Goal: Task Accomplishment & Management: Manage account settings

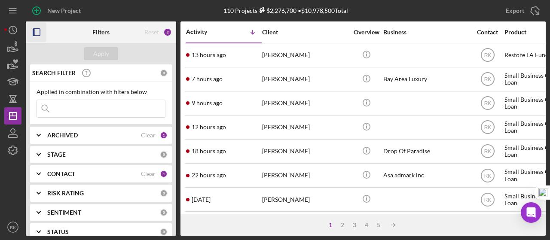
click at [37, 31] on icon "button" at bounding box center [36, 32] width 19 height 19
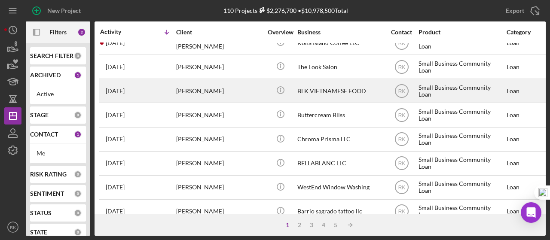
scroll to position [186, 0]
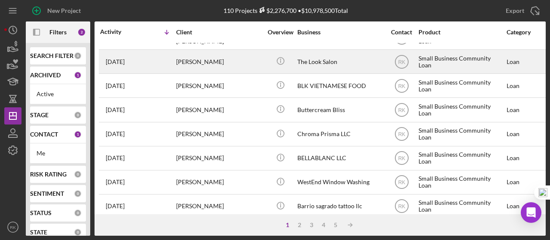
click at [203, 64] on div "[PERSON_NAME]" at bounding box center [219, 61] width 86 height 23
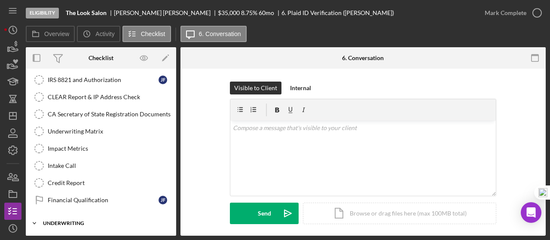
click at [80, 221] on div "Underwriting" at bounding box center [104, 223] width 122 height 5
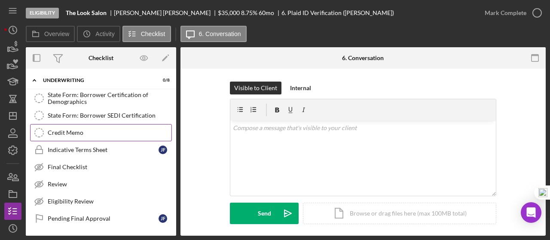
scroll to position [398, 0]
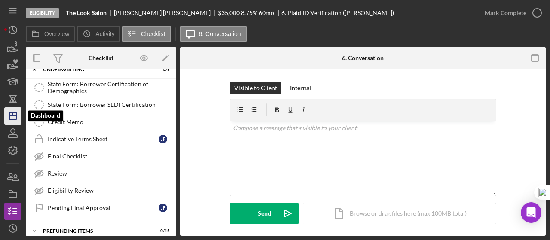
click at [9, 116] on line "button" at bounding box center [12, 116] width 7 height 0
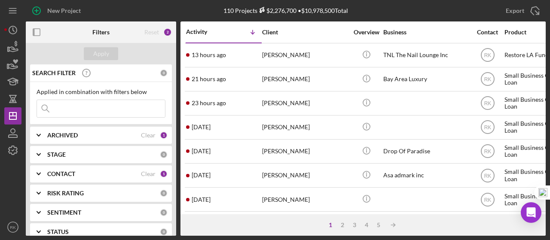
click at [61, 173] on b "CONTACT" at bounding box center [61, 173] width 28 height 7
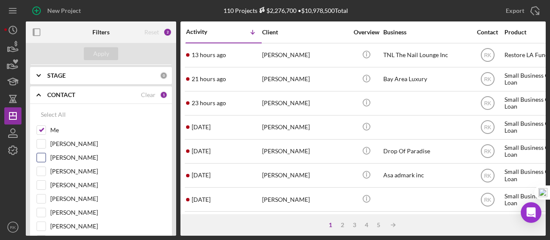
scroll to position [86, 0]
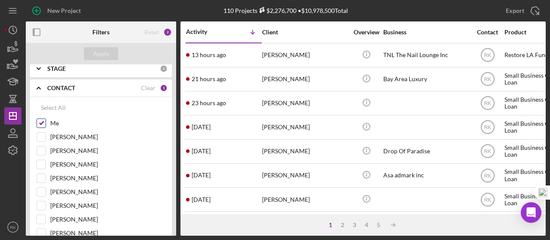
click at [44, 121] on input "Me" at bounding box center [41, 123] width 9 height 9
checkbox input "false"
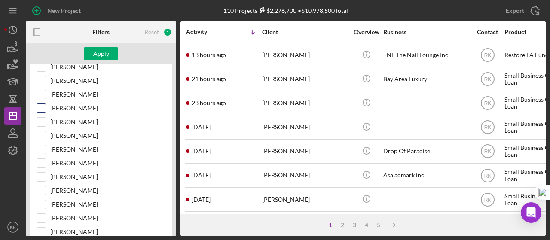
scroll to position [172, 0]
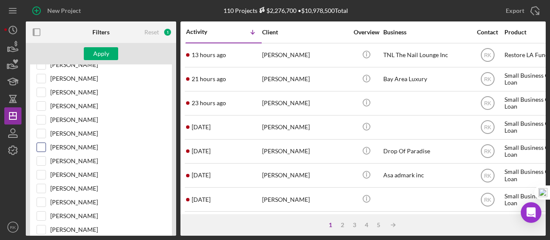
click at [44, 145] on input "Yash Abichandani" at bounding box center [41, 147] width 9 height 9
checkbox input "true"
click at [112, 58] on button "Apply" at bounding box center [101, 53] width 34 height 13
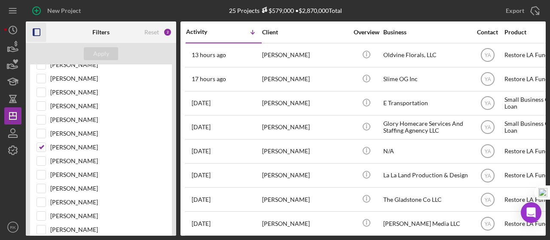
click at [35, 31] on icon "button" at bounding box center [36, 32] width 19 height 19
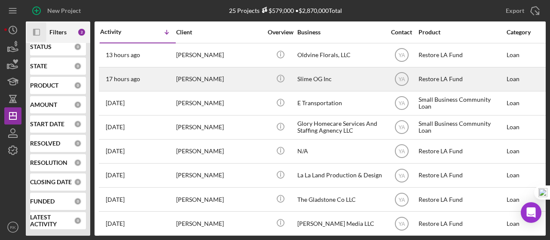
click at [309, 79] on div "Slime OG Inc" at bounding box center [340, 79] width 86 height 23
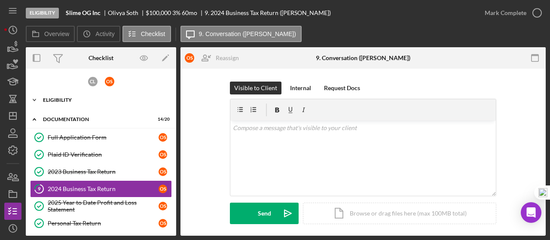
drag, startPoint x: 51, startPoint y: 104, endPoint x: 53, endPoint y: 108, distance: 5.0
click at [51, 104] on div "Icon/Expander Eligibility 7 / 7" at bounding box center [101, 99] width 150 height 17
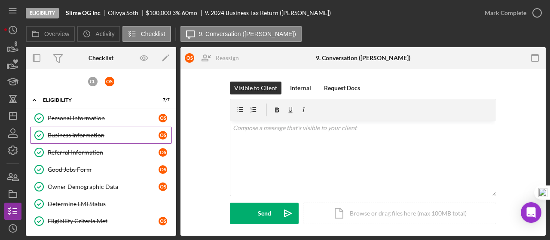
click at [68, 138] on link "Business Information Business Information O S" at bounding box center [101, 135] width 142 height 17
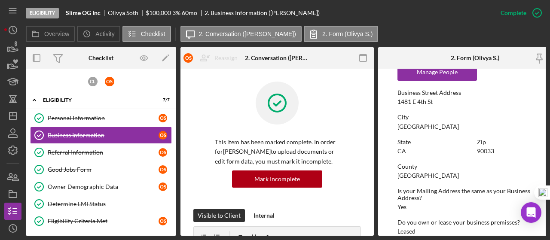
scroll to position [430, 0]
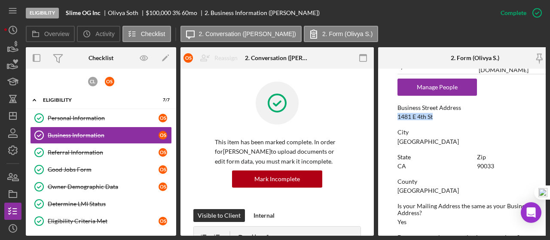
drag, startPoint x: 395, startPoint y: 115, endPoint x: 424, endPoint y: 116, distance: 29.7
click at [440, 114] on form "To edit this form you must mark this item incomplete Business Name Slime OG Inc…" at bounding box center [474, 152] width 193 height 167
copy div "1481 E 4th St"
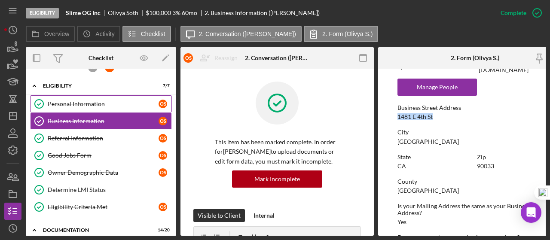
scroll to position [0, 0]
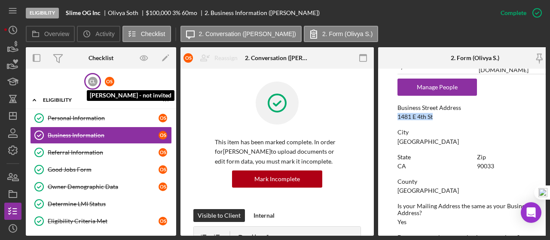
click at [94, 82] on div "C L" at bounding box center [92, 81] width 9 height 9
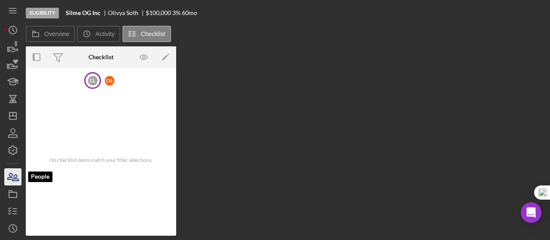
click at [17, 176] on icon "button" at bounding box center [15, 178] width 6 height 6
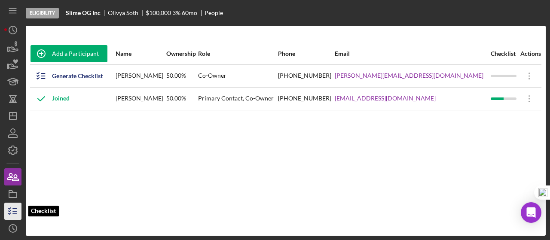
click at [17, 208] on icon "button" at bounding box center [12, 211] width 21 height 21
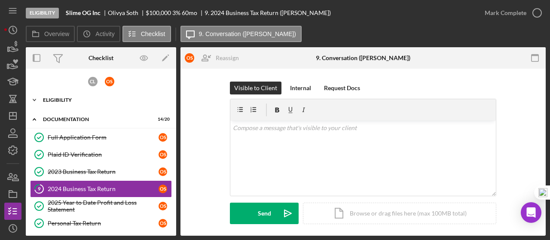
click at [72, 99] on div "Eligibility" at bounding box center [104, 99] width 122 height 5
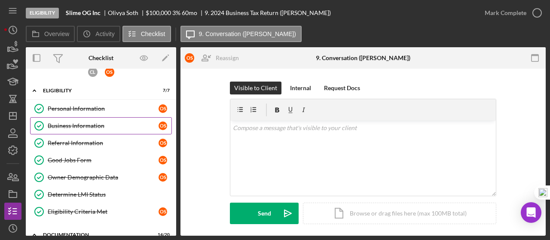
scroll to position [14, 0]
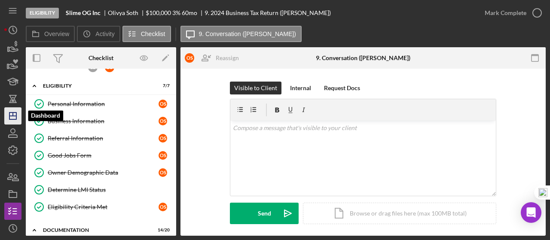
click at [15, 115] on icon "Icon/Dashboard" at bounding box center [12, 115] width 21 height 21
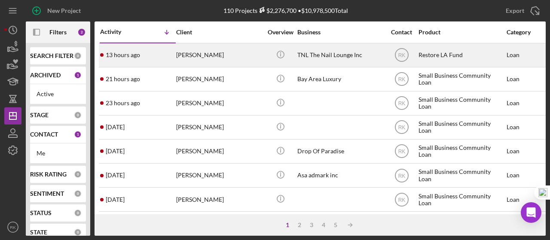
click at [331, 55] on div "TNL The Nail Lounge Inc" at bounding box center [340, 55] width 86 height 23
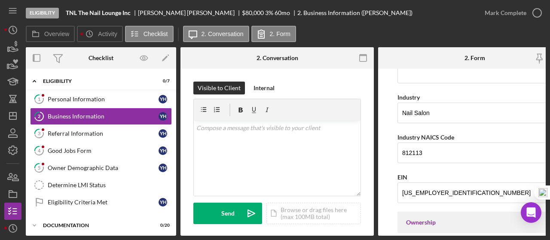
scroll to position [229, 0]
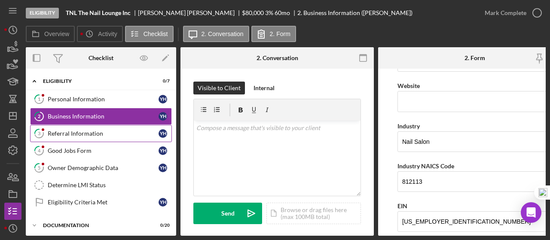
click at [90, 131] on div "Referral Information" at bounding box center [103, 133] width 111 height 7
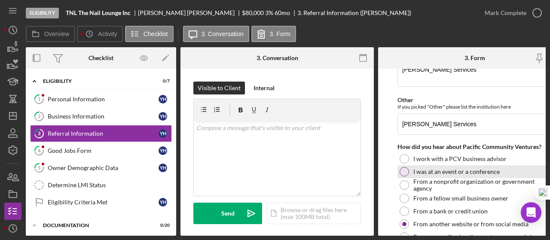
scroll to position [86, 0]
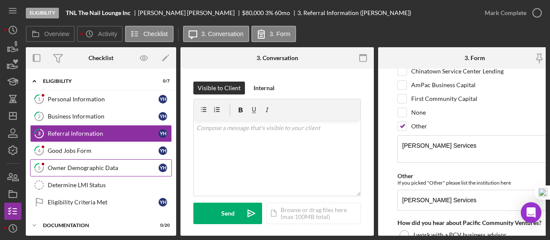
click at [76, 165] on div "Owner Demographic Data" at bounding box center [103, 167] width 111 height 7
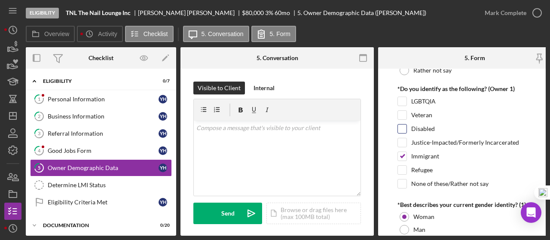
scroll to position [744, 0]
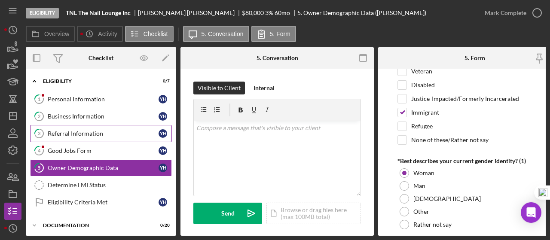
drag, startPoint x: 82, startPoint y: 115, endPoint x: 125, endPoint y: 128, distance: 44.0
click at [82, 115] on div "Business Information" at bounding box center [103, 116] width 111 height 7
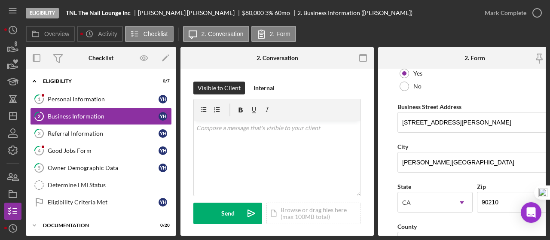
scroll to position [472, 0]
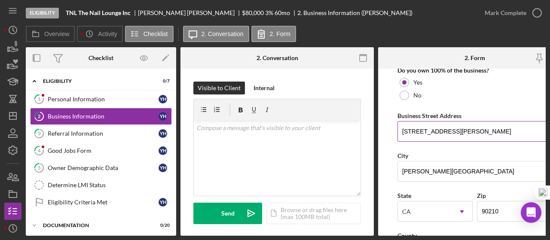
drag, startPoint x: 492, startPoint y: 129, endPoint x: 399, endPoint y: 131, distance: 93.6
click at [398, 132] on input "9439 South Santa Monica Blvd" at bounding box center [474, 131] width 155 height 21
click at [80, 100] on div "Personal Information" at bounding box center [103, 99] width 111 height 7
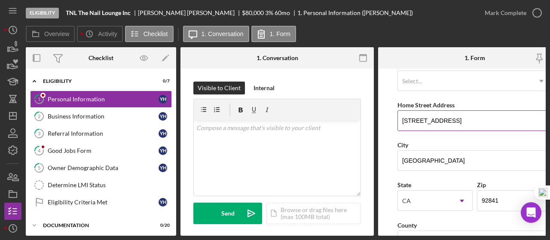
scroll to position [129, 0]
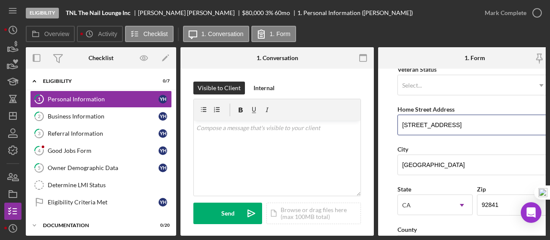
drag, startPoint x: 470, startPoint y: 120, endPoint x: 392, endPoint y: 128, distance: 78.6
click at [392, 128] on form "First Name Yvonne Middle Name Last Name Huynh Job Title Owner Date of Birth 01/…" at bounding box center [474, 152] width 193 height 167
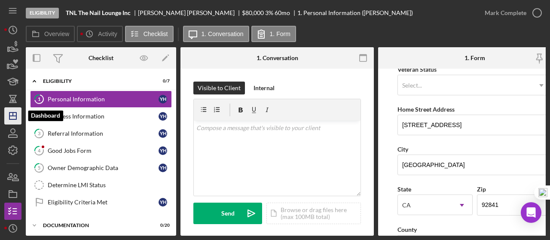
click at [13, 119] on icon "Icon/Dashboard" at bounding box center [12, 115] width 21 height 21
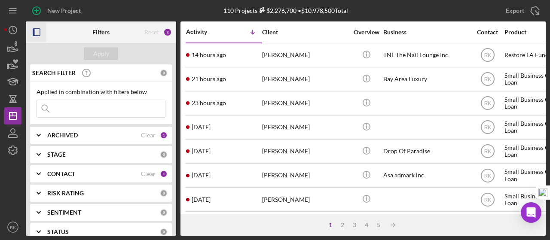
click at [37, 30] on icon "button" at bounding box center [36, 32] width 19 height 19
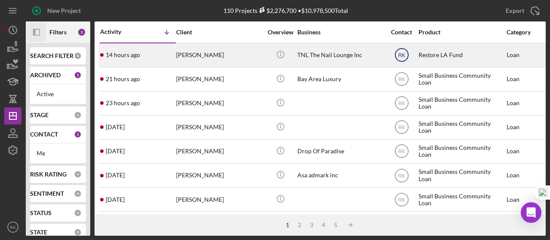
click at [401, 55] on text "RK" at bounding box center [401, 55] width 7 height 6
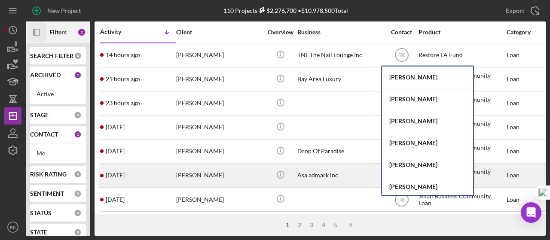
drag, startPoint x: 422, startPoint y: 185, endPoint x: 419, endPoint y: 181, distance: 4.8
click at [422, 184] on div "Lameisha Williams" at bounding box center [427, 187] width 91 height 22
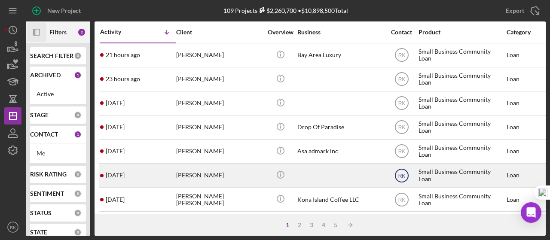
click at [400, 174] on text "RK" at bounding box center [401, 176] width 7 height 6
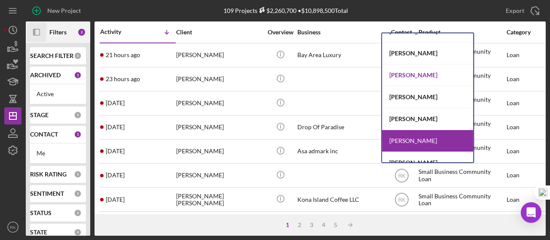
scroll to position [71, 0]
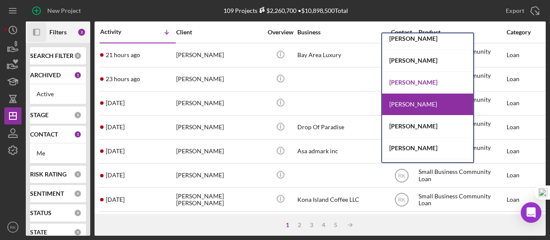
click at [416, 80] on div "Lameisha Williams" at bounding box center [427, 83] width 91 height 22
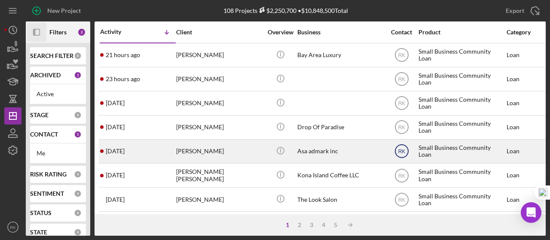
click at [402, 149] on text "RK" at bounding box center [401, 152] width 7 height 6
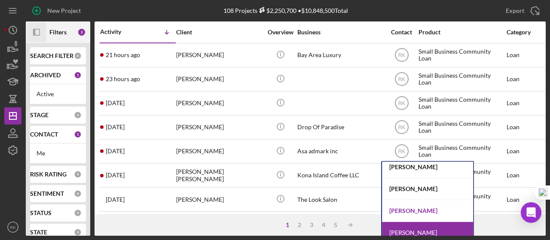
click at [410, 211] on div "Lameisha Williams" at bounding box center [427, 211] width 91 height 22
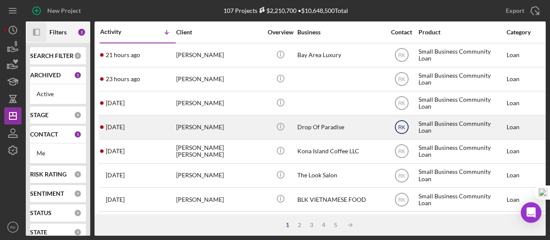
click at [404, 128] on text "RK" at bounding box center [401, 128] width 7 height 6
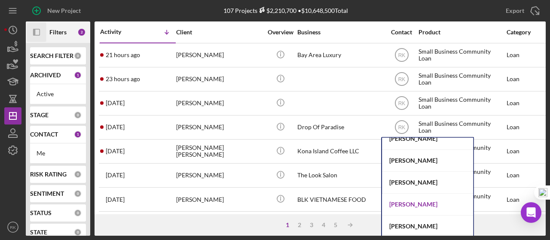
scroll to position [120, 0]
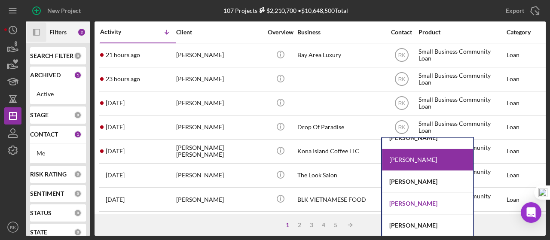
click at [423, 202] on div "Yash Abichandani" at bounding box center [427, 204] width 91 height 22
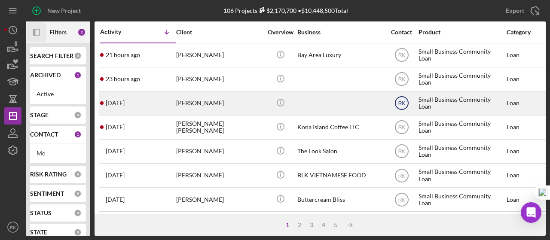
click at [400, 103] on text "RK" at bounding box center [401, 103] width 7 height 6
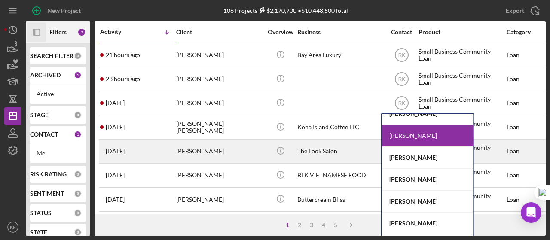
drag, startPoint x: 406, startPoint y: 179, endPoint x: 410, endPoint y: 144, distance: 34.6
click at [406, 176] on div "Yash Abichandani" at bounding box center [427, 180] width 91 height 22
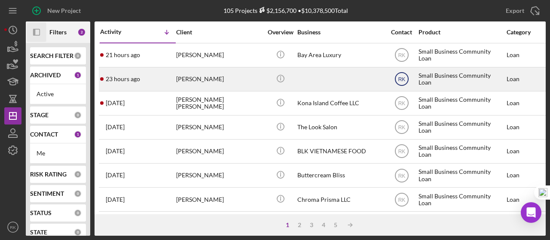
click at [402, 79] on text "RK" at bounding box center [401, 79] width 7 height 6
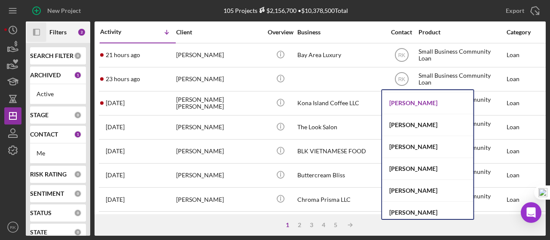
scroll to position [272, 0]
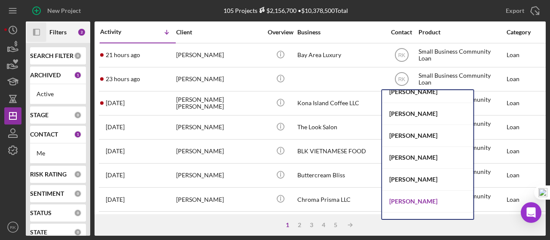
click at [424, 199] on div "Cassandra Cervera" at bounding box center [427, 202] width 91 height 22
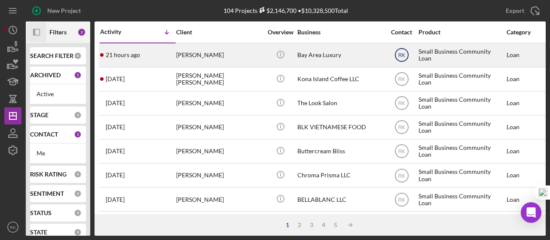
click at [401, 56] on text "RK" at bounding box center [401, 55] width 7 height 6
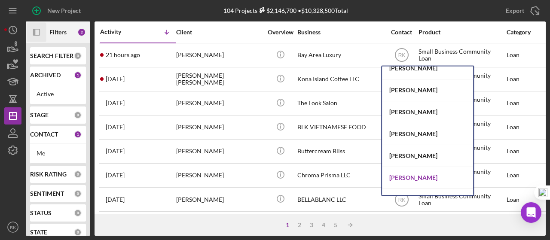
drag, startPoint x: 417, startPoint y: 177, endPoint x: 395, endPoint y: 146, distance: 37.9
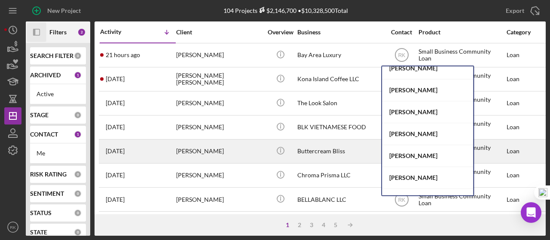
click at [417, 177] on div "Cassandra Cervera" at bounding box center [427, 178] width 91 height 22
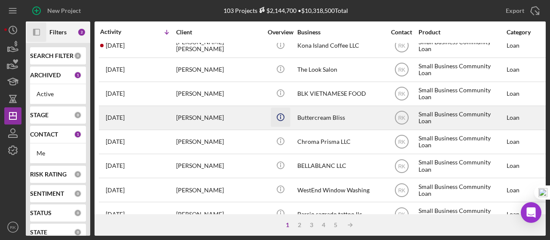
scroll to position [0, 0]
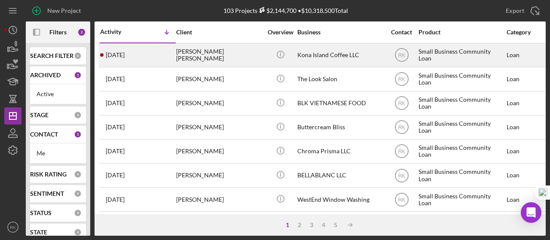
click at [219, 53] on div "[PERSON_NAME] [PERSON_NAME]" at bounding box center [219, 55] width 86 height 23
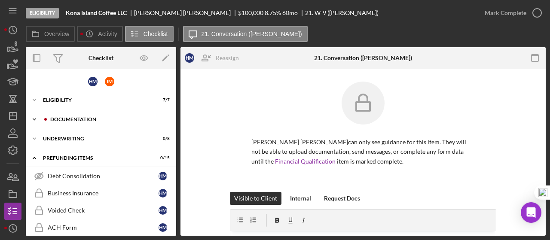
click at [73, 115] on div "Icon/Expander Documentation 0 / 23" at bounding box center [101, 119] width 150 height 17
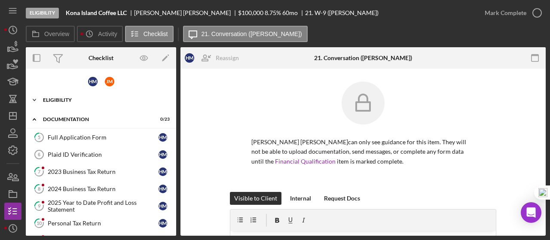
click at [61, 97] on div "Icon/Expander Eligibility 7 / 7" at bounding box center [101, 99] width 150 height 17
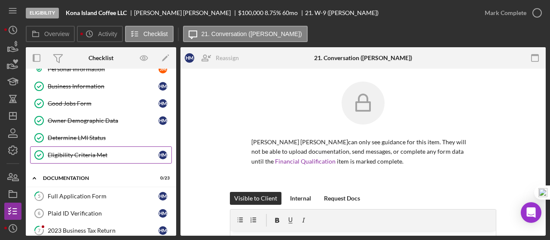
scroll to position [129, 0]
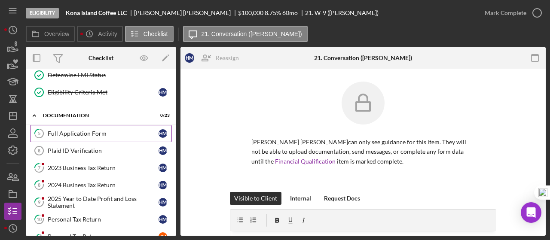
click at [75, 133] on div "Full Application Form" at bounding box center [103, 133] width 111 height 7
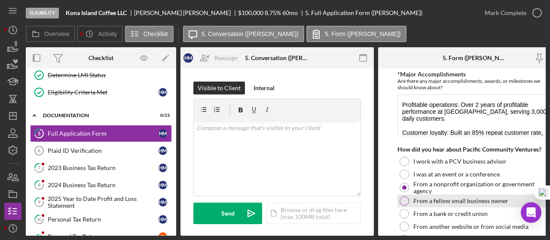
scroll to position [959, 0]
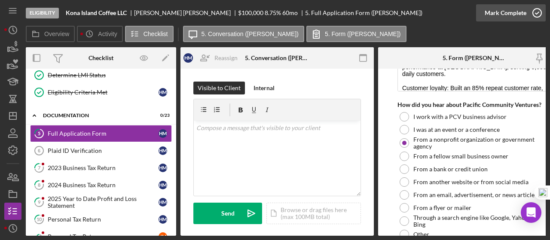
click at [539, 13] on icon "button" at bounding box center [536, 12] width 21 height 21
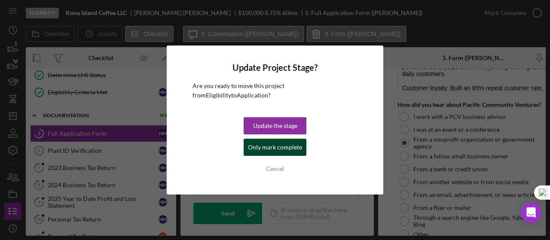
click at [297, 146] on div "Only mark complete" at bounding box center [275, 147] width 54 height 17
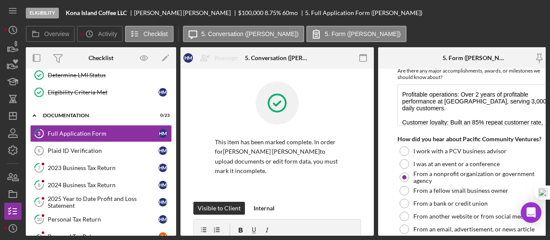
scroll to position [993, 0]
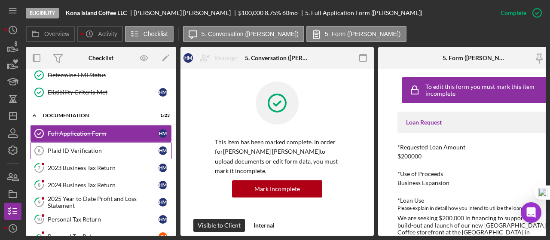
drag, startPoint x: 94, startPoint y: 151, endPoint x: 106, endPoint y: 150, distance: 12.9
click at [94, 151] on div "Plaid ID Verification" at bounding box center [103, 150] width 111 height 7
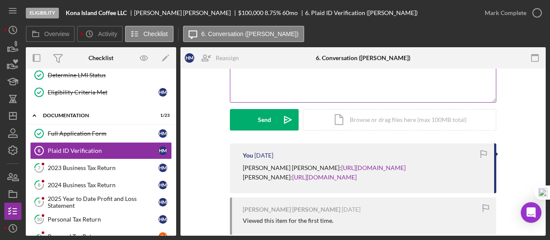
scroll to position [129, 0]
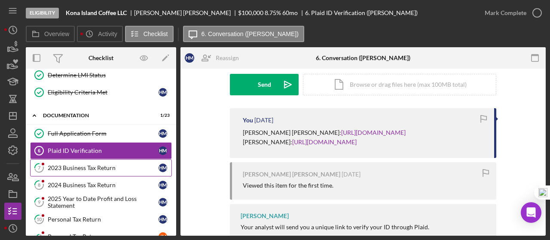
click at [72, 168] on link "7 2023 Business Tax Return H M" at bounding box center [101, 167] width 142 height 17
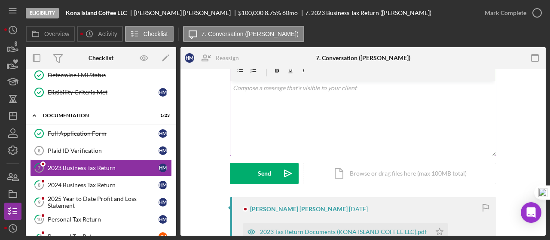
scroll to position [114, 0]
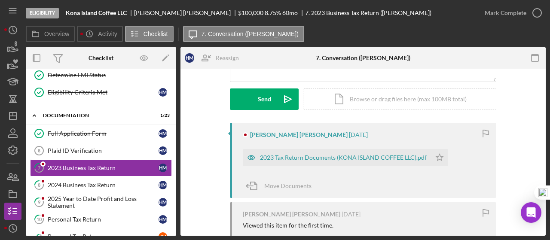
drag, startPoint x: 325, startPoint y: 158, endPoint x: 353, endPoint y: 154, distance: 27.7
click at [326, 158] on div "2023 Tax Return Documents (KONA ISLAND COFFEE LLC).pdf" at bounding box center [343, 157] width 167 height 7
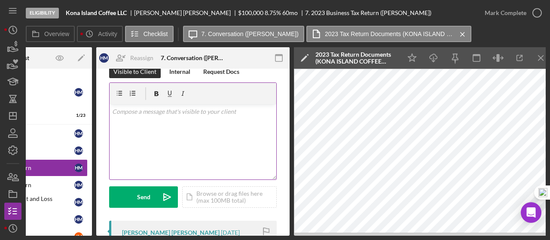
scroll to position [14, 0]
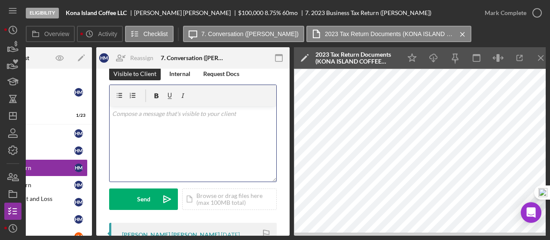
click at [166, 123] on div "v Color teal Color pink Remove color Add row above Add row below Add column bef…" at bounding box center [192, 143] width 167 height 75
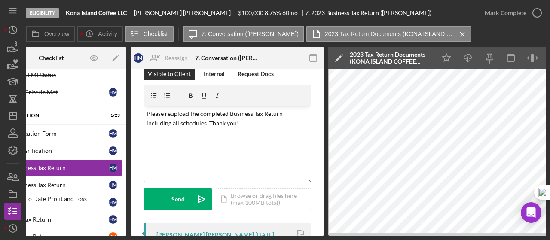
scroll to position [0, 49]
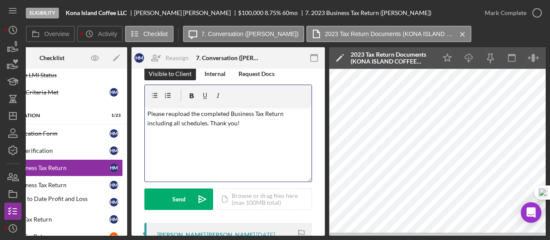
drag, startPoint x: 229, startPoint y: 113, endPoint x: 233, endPoint y: 118, distance: 6.4
click at [229, 113] on p "Please reupload the completed Business Tax Return including all schedules. Than…" at bounding box center [228, 118] width 162 height 19
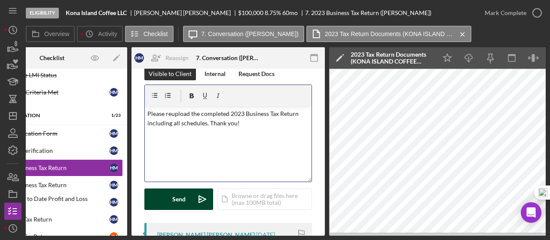
click at [180, 197] on div "Send" at bounding box center [178, 198] width 13 height 21
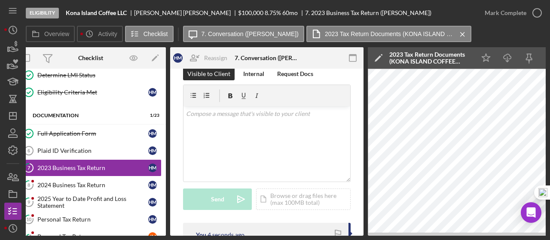
scroll to position [0, 0]
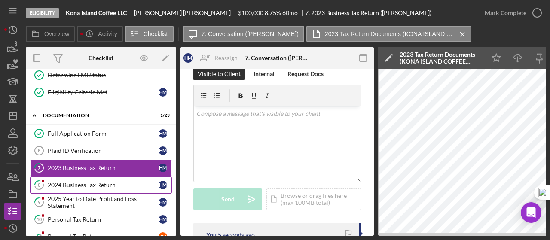
click at [102, 184] on div "2024 Business Tax Return" at bounding box center [103, 185] width 111 height 7
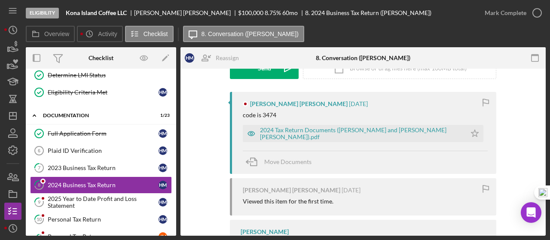
scroll to position [189, 0]
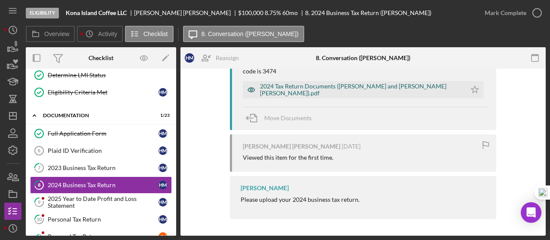
click at [344, 92] on div "2024 Tax Return Documents ([PERSON_NAME] and [PERSON_NAME] [PERSON_NAME]).pdf" at bounding box center [361, 90] width 202 height 14
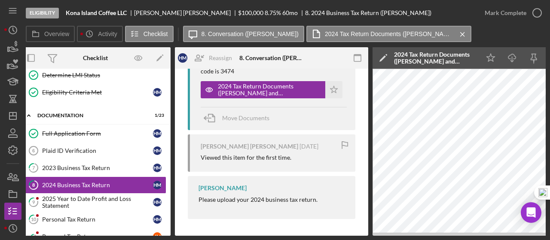
scroll to position [0, 0]
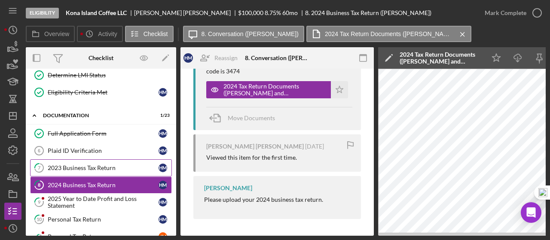
click at [89, 164] on div "2023 Business Tax Return" at bounding box center [103, 167] width 111 height 7
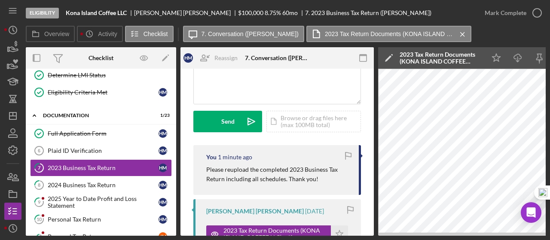
scroll to position [100, 0]
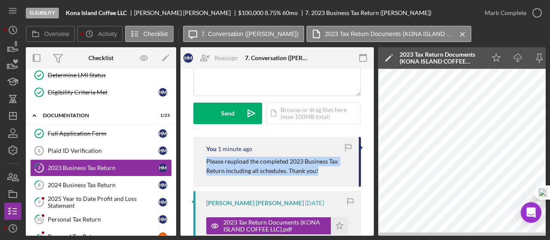
drag, startPoint x: 205, startPoint y: 162, endPoint x: 336, endPoint y: 169, distance: 130.7
click at [337, 170] on div "You 1 minute ago Please reupload the completed 2023 Business Tax Return includi…" at bounding box center [276, 162] width 167 height 50
copy p "Please reupload the completed 2023 Business Tax Return including all schedules.…"
drag, startPoint x: 115, startPoint y: 181, endPoint x: 134, endPoint y: 176, distance: 19.2
click at [115, 182] on div "2024 Business Tax Return" at bounding box center [103, 185] width 111 height 7
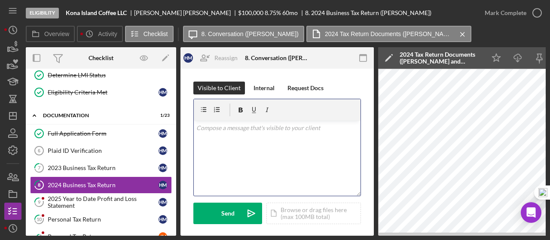
click at [217, 130] on p at bounding box center [277, 127] width 162 height 9
paste div
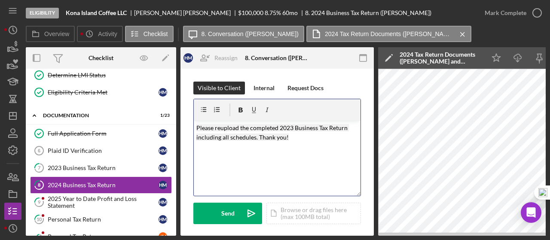
click at [289, 127] on mark "Please reupload the completed 2023 Business Tax Return including all schedules.…" at bounding box center [272, 132] width 152 height 17
click at [255, 166] on div "v Color teal Color pink Remove color Add row above Add row below Add column bef…" at bounding box center [277, 158] width 167 height 75
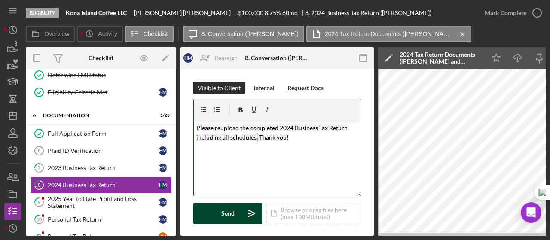
click at [234, 215] on button "Send Icon/icon-invite-send" at bounding box center [227, 213] width 69 height 21
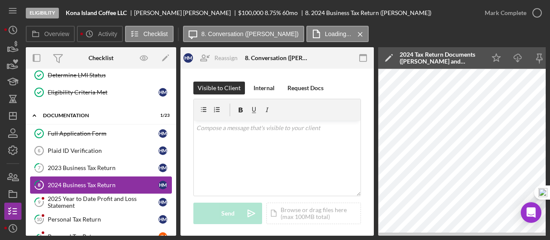
drag, startPoint x: 100, startPoint y: 201, endPoint x: 153, endPoint y: 184, distance: 55.3
click at [100, 200] on div "2025 Year to Date Profit and Loss Statement" at bounding box center [103, 202] width 111 height 14
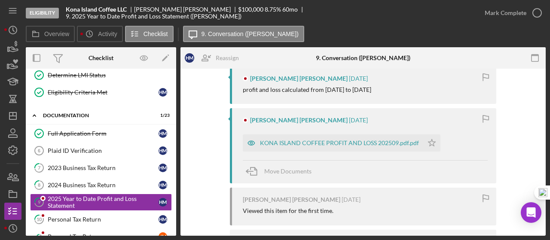
scroll to position [172, 0]
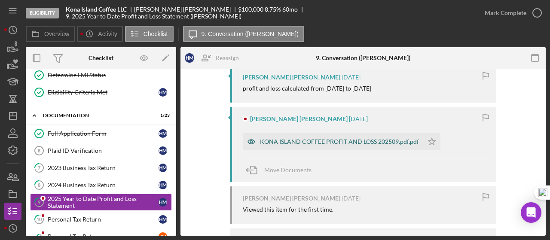
click at [323, 145] on div "KONA ISLAND COFFEE PROFIT AND LOSS 202509.pdf.pdf" at bounding box center [339, 141] width 159 height 7
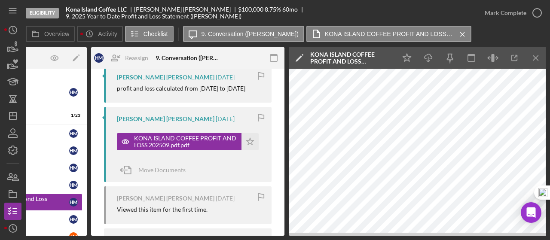
scroll to position [0, 90]
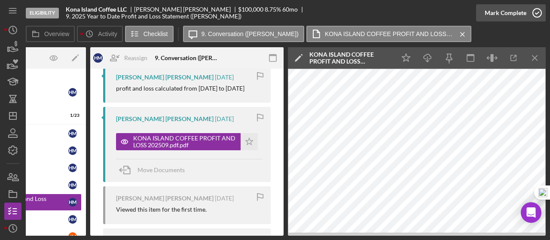
click at [537, 15] on icon "button" at bounding box center [536, 12] width 21 height 21
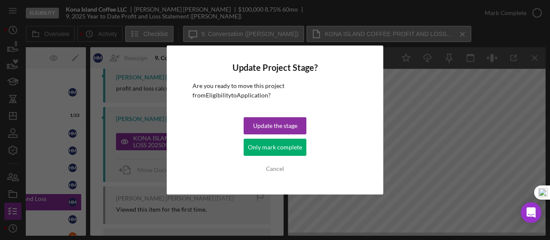
drag, startPoint x: 270, startPoint y: 147, endPoint x: 280, endPoint y: 219, distance: 72.9
click at [270, 146] on div "Only mark complete" at bounding box center [275, 147] width 54 height 17
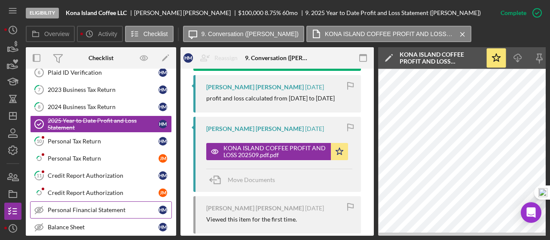
scroll to position [229, 0]
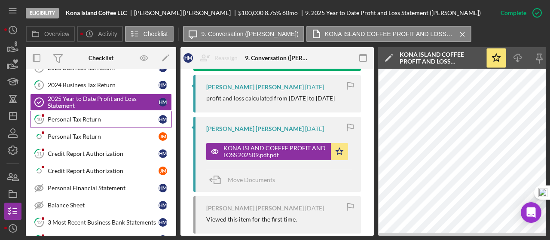
click at [77, 118] on div "Personal Tax Return" at bounding box center [103, 119] width 111 height 7
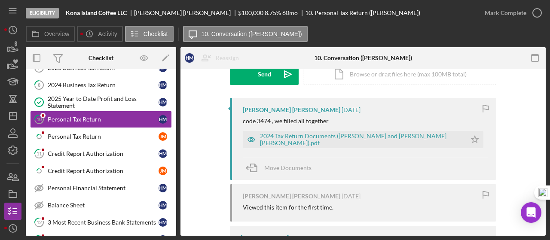
scroll to position [129, 0]
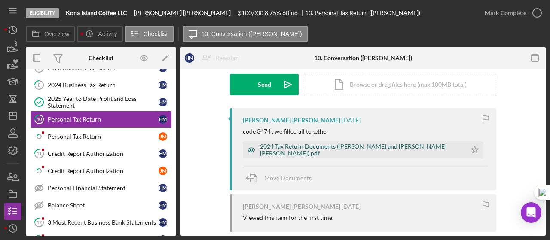
click at [328, 148] on div "2024 Tax Return Documents ([PERSON_NAME] and [PERSON_NAME] [PERSON_NAME]).pdf" at bounding box center [361, 150] width 202 height 14
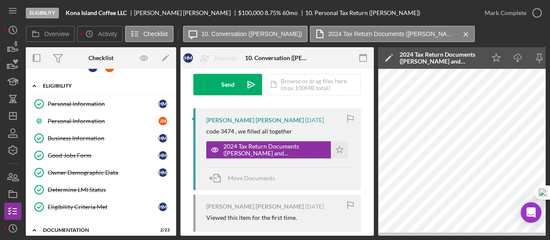
scroll to position [0, 0]
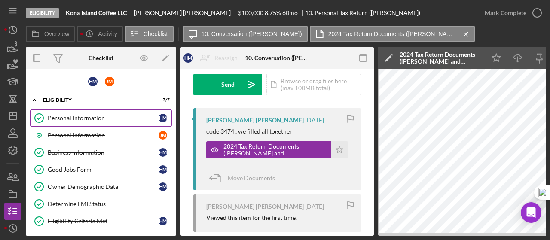
drag, startPoint x: 80, startPoint y: 119, endPoint x: 125, endPoint y: 135, distance: 48.5
click at [80, 119] on div "Personal Information" at bounding box center [103, 118] width 111 height 7
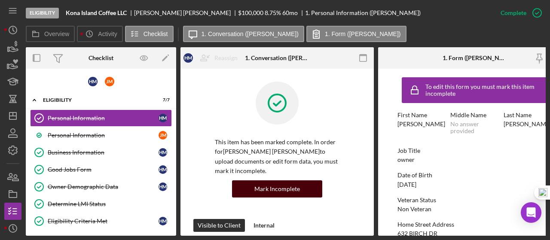
click at [270, 180] on div "Mark Incomplete" at bounding box center [277, 188] width 46 height 17
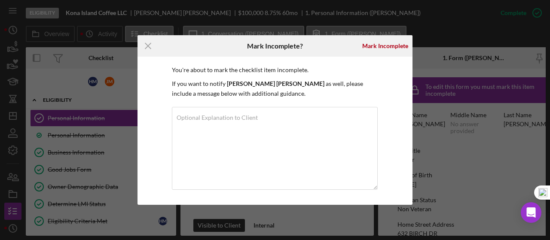
click at [375, 44] on div "Mark Incomplete" at bounding box center [385, 45] width 46 height 17
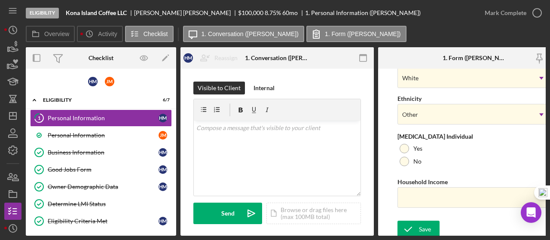
scroll to position [406, 0]
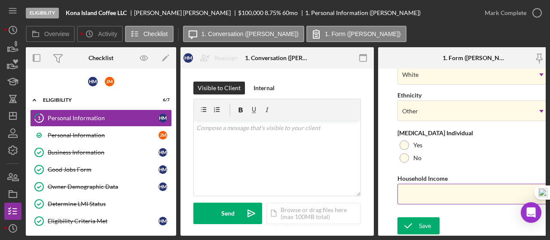
drag, startPoint x: 430, startPoint y: 198, endPoint x: 421, endPoint y: 191, distance: 11.1
click at [430, 198] on input "Household Income" at bounding box center [474, 194] width 155 height 21
type input "$72,843"
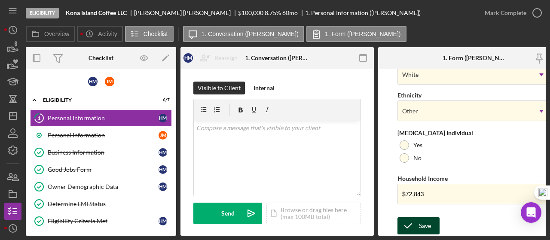
click at [427, 223] on div "Save" at bounding box center [425, 225] width 12 height 17
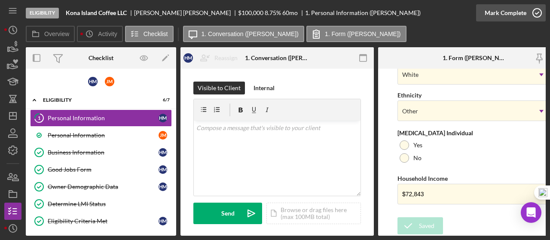
click at [537, 15] on icon "button" at bounding box center [536, 12] width 21 height 21
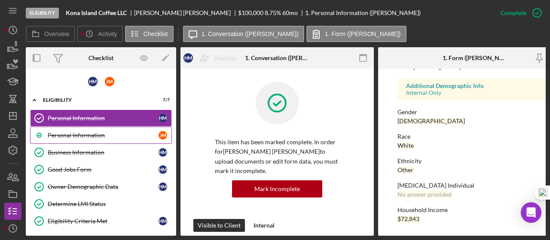
scroll to position [243, 0]
drag, startPoint x: 97, startPoint y: 135, endPoint x: 119, endPoint y: 137, distance: 22.4
click at [97, 134] on div "Personal Information" at bounding box center [103, 135] width 111 height 7
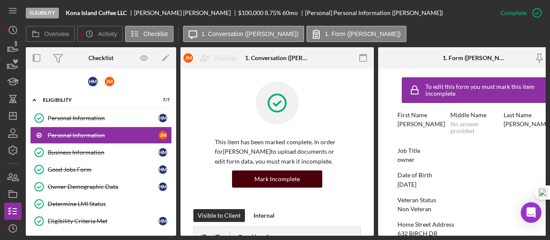
click at [296, 185] on div "Mark Incomplete" at bounding box center [277, 178] width 46 height 17
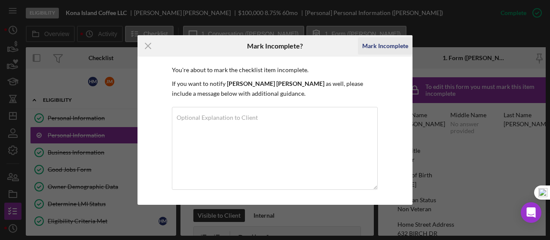
click at [375, 50] on div "Mark Incomplete" at bounding box center [385, 45] width 46 height 17
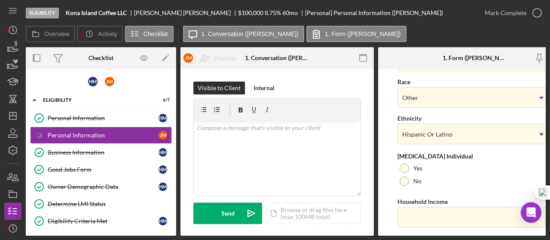
scroll to position [406, 0]
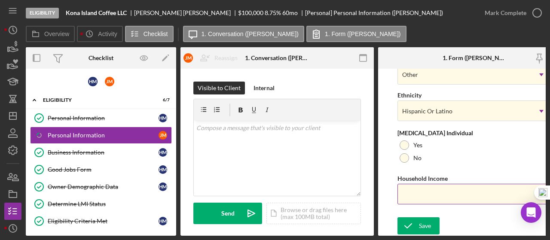
click at [432, 198] on input "Household Income" at bounding box center [474, 194] width 155 height 21
type input "$72,843"
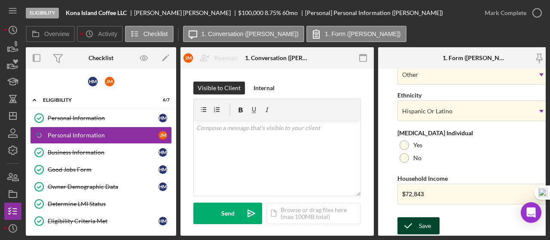
click at [421, 225] on div "Save" at bounding box center [425, 225] width 12 height 17
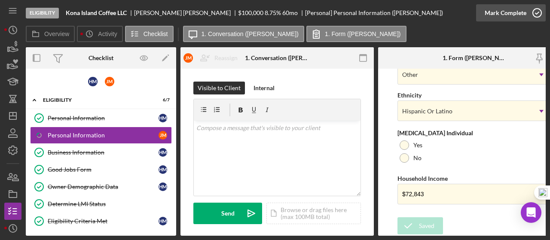
click at [536, 14] on icon "button" at bounding box center [536, 12] width 21 height 21
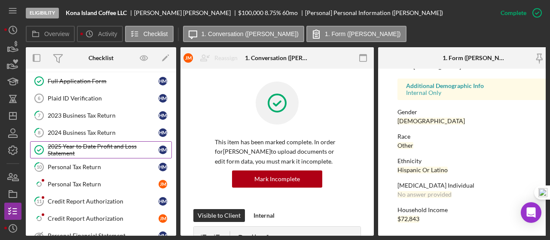
scroll to position [243, 0]
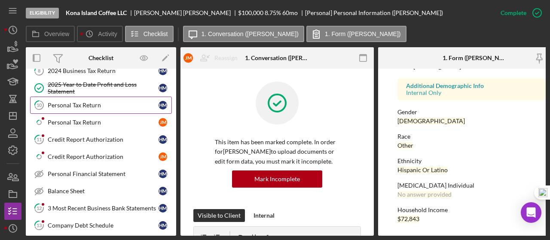
click at [82, 106] on link "10 Personal Tax Return H M" at bounding box center [101, 105] width 142 height 17
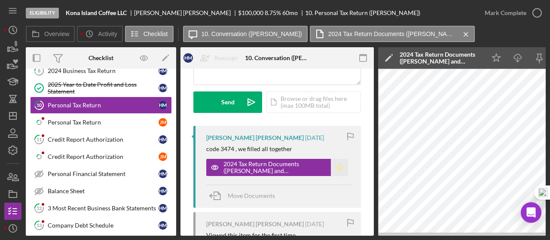
scroll to position [114, 0]
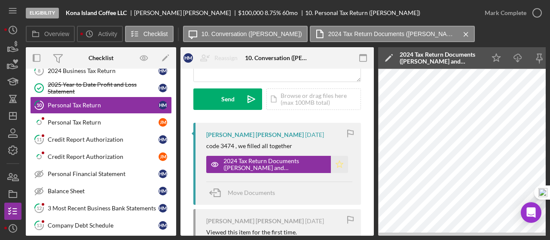
click at [336, 164] on icon "Icon/Star" at bounding box center [339, 164] width 17 height 17
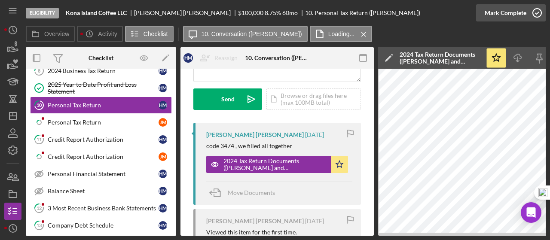
click at [538, 14] on icon "button" at bounding box center [536, 12] width 21 height 21
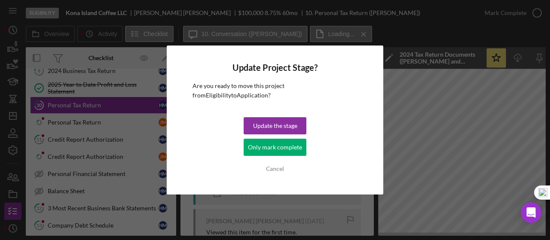
click at [265, 152] on div "Only mark complete" at bounding box center [275, 147] width 54 height 17
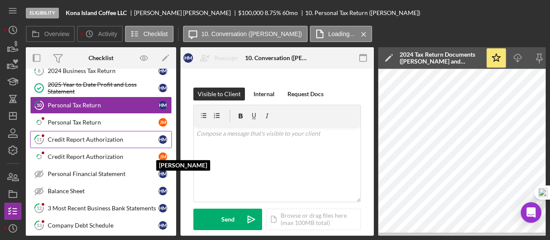
scroll to position [242, 0]
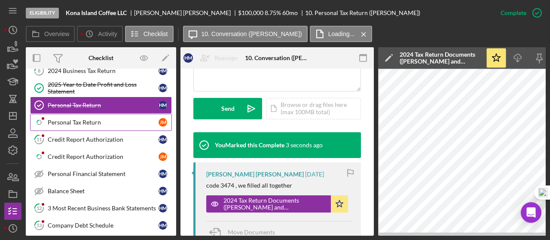
click at [85, 119] on div "Personal Tax Return" at bounding box center [103, 122] width 111 height 7
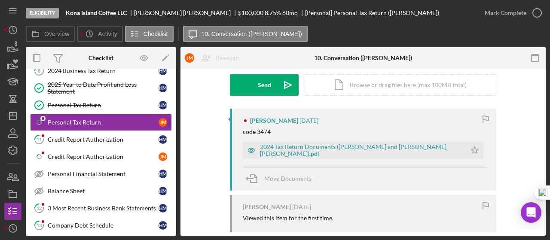
scroll to position [129, 0]
drag, startPoint x: 472, startPoint y: 151, endPoint x: 491, endPoint y: 130, distance: 28.0
click at [473, 151] on icon "Icon/Star" at bounding box center [474, 149] width 17 height 17
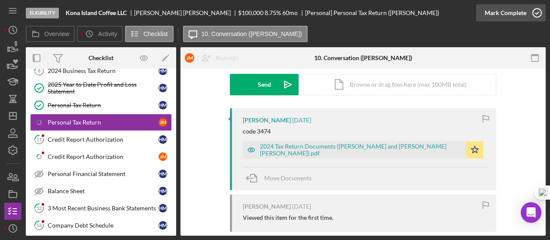
click at [539, 15] on icon "button" at bounding box center [536, 12] width 21 height 21
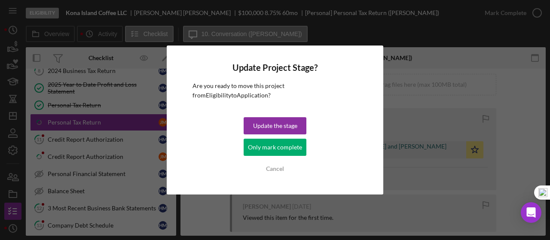
click at [292, 149] on div "Only mark complete" at bounding box center [275, 147] width 54 height 17
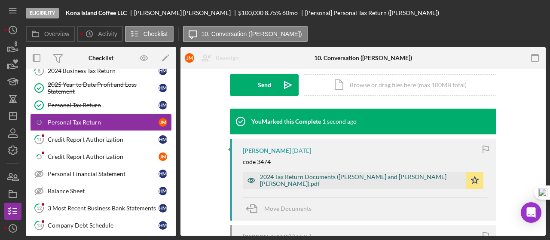
scroll to position [246, 0]
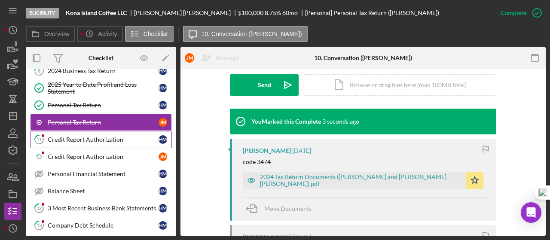
click at [100, 136] on div "Credit Report Authorization" at bounding box center [103, 139] width 111 height 7
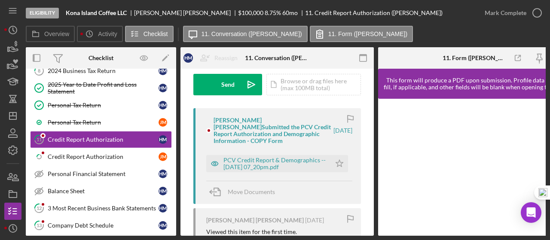
scroll to position [143, 0]
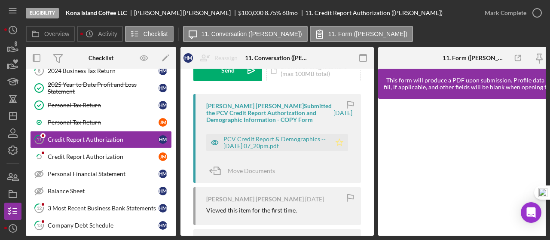
click at [342, 144] on icon "Icon/Star" at bounding box center [339, 142] width 17 height 17
drag, startPoint x: 271, startPoint y: 146, endPoint x: 279, endPoint y: 145, distance: 7.7
click at [271, 145] on div "PCV Credit Report & Demographics -- [DATE] 07_20pm.pdf" at bounding box center [274, 143] width 103 height 14
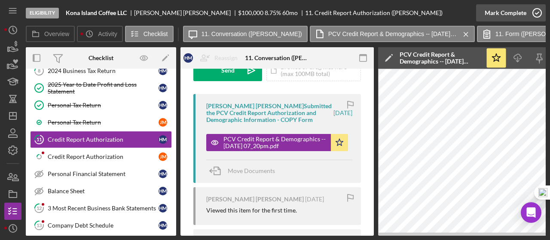
click at [534, 16] on circle "button" at bounding box center [536, 13] width 9 height 9
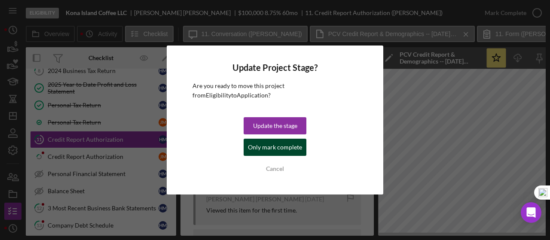
click at [277, 142] on div "Only mark complete" at bounding box center [275, 147] width 54 height 17
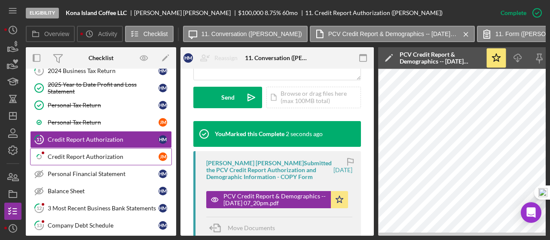
scroll to position [270, 0]
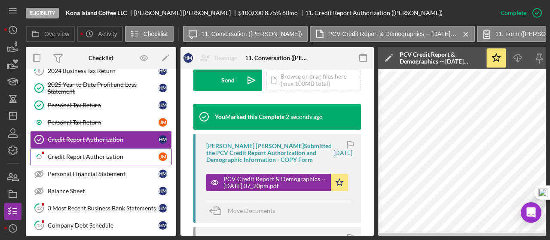
drag, startPoint x: 74, startPoint y: 151, endPoint x: 92, endPoint y: 155, distance: 18.4
click at [75, 153] on div "Credit Report Authorization" at bounding box center [103, 156] width 111 height 7
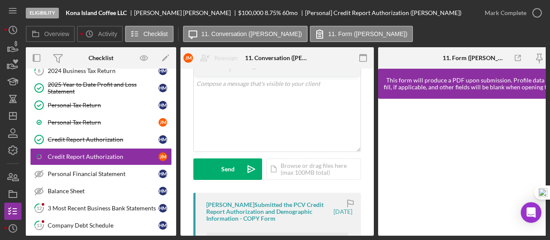
scroll to position [143, 0]
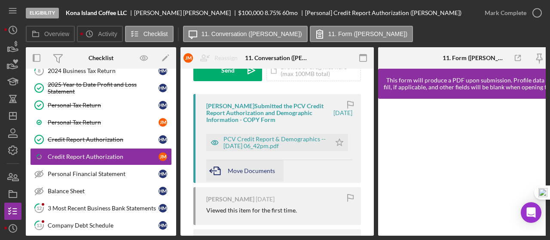
drag, startPoint x: 245, startPoint y: 145, endPoint x: 278, endPoint y: 165, distance: 39.0
click at [245, 144] on div "PCV Credit Report & Demographics -- [DATE] 06_42pm.pdf" at bounding box center [274, 143] width 103 height 14
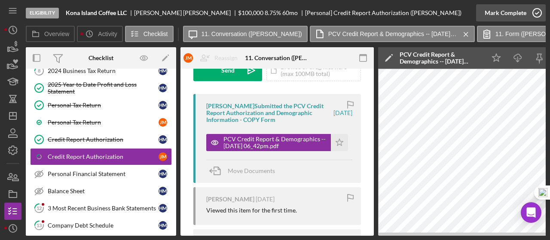
click at [538, 13] on icon "button" at bounding box center [536, 12] width 21 height 21
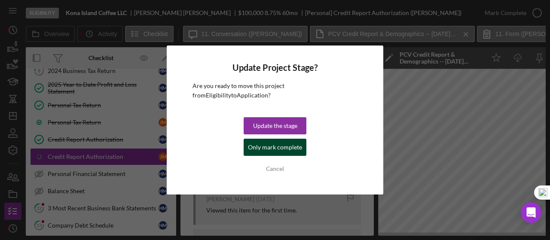
click at [278, 150] on div "Only mark complete" at bounding box center [275, 147] width 54 height 17
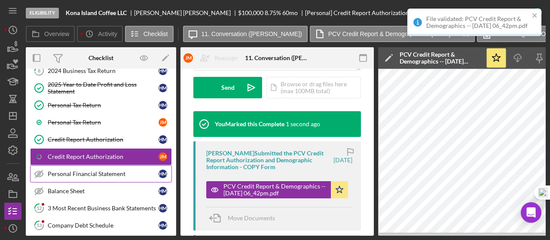
scroll to position [270, 0]
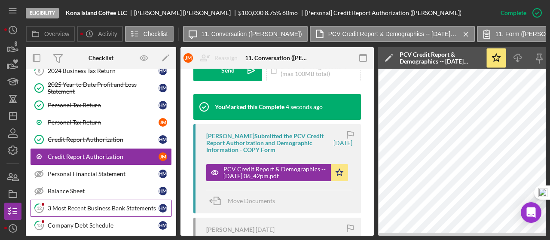
click at [85, 205] on div "3 Most Recent Business Bank Statements" at bounding box center [103, 208] width 111 height 7
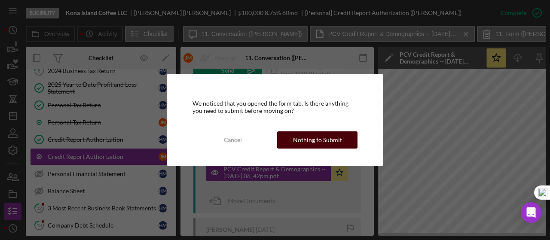
click at [325, 139] on div "Nothing to Submit" at bounding box center [317, 139] width 49 height 17
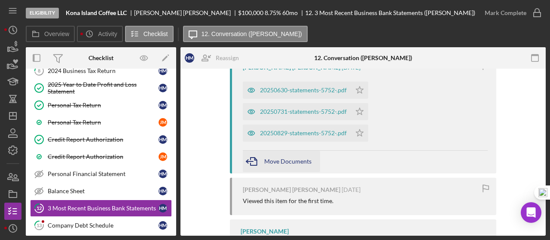
scroll to position [186, 0]
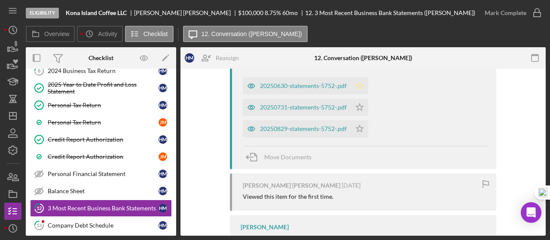
click at [360, 89] on icon "Icon/Star" at bounding box center [359, 85] width 17 height 17
drag, startPoint x: 361, startPoint y: 102, endPoint x: 362, endPoint y: 115, distance: 13.8
click at [361, 102] on icon "Icon/Star" at bounding box center [359, 107] width 17 height 17
drag, startPoint x: 359, startPoint y: 126, endPoint x: 370, endPoint y: 127, distance: 10.7
click at [360, 127] on icon "Icon/Star" at bounding box center [359, 128] width 17 height 17
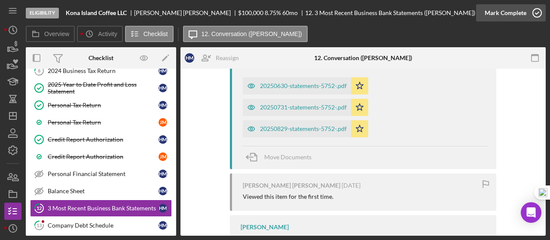
click at [540, 15] on circle "button" at bounding box center [536, 13] width 9 height 9
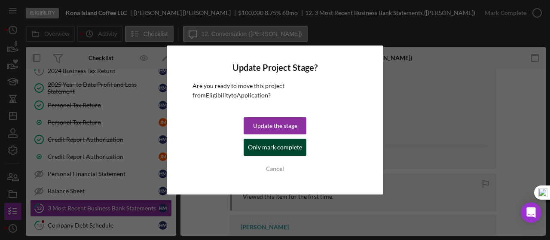
click at [265, 152] on div "Only mark complete" at bounding box center [275, 147] width 54 height 17
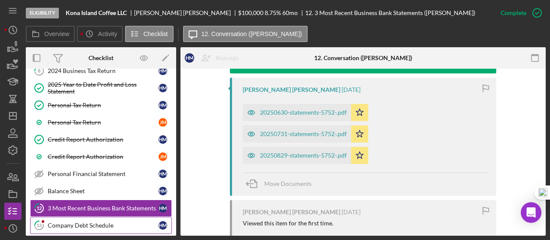
scroll to position [334, 0]
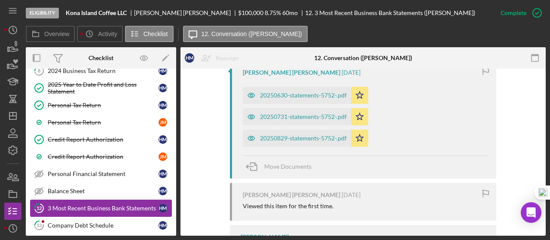
drag, startPoint x: 101, startPoint y: 219, endPoint x: 128, endPoint y: 208, distance: 28.9
click at [101, 222] on div "Company Debt Schedule" at bounding box center [103, 225] width 111 height 7
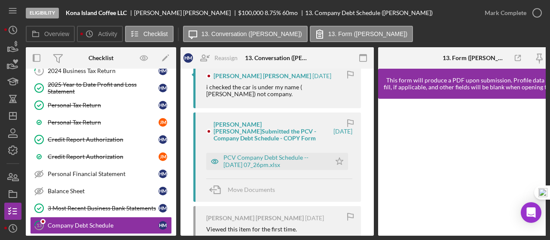
scroll to position [172, 0]
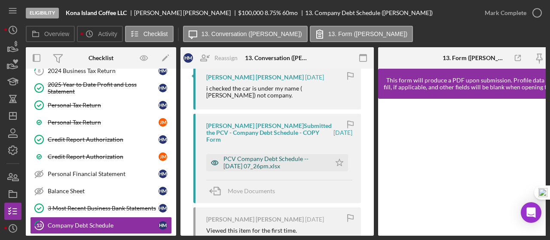
click at [275, 155] on div "PCV Company Debt Schedule -- [DATE] 07_26pm.xlsx" at bounding box center [274, 162] width 103 height 14
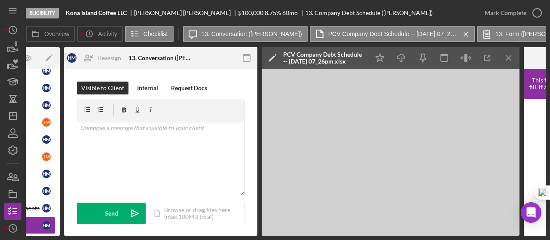
scroll to position [129, 0]
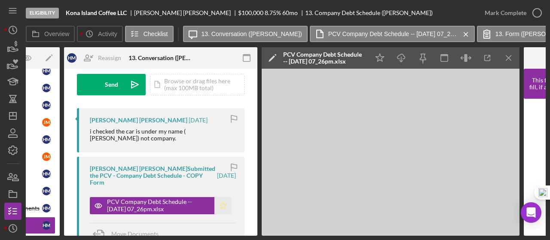
click at [222, 199] on icon "Icon/Star" at bounding box center [222, 205] width 17 height 17
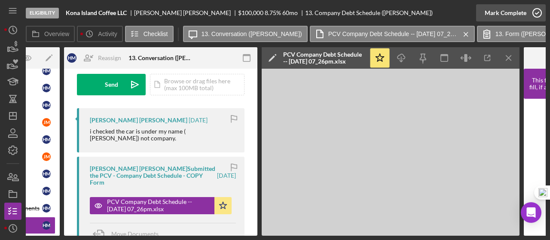
click at [540, 12] on icon "button" at bounding box center [536, 12] width 21 height 21
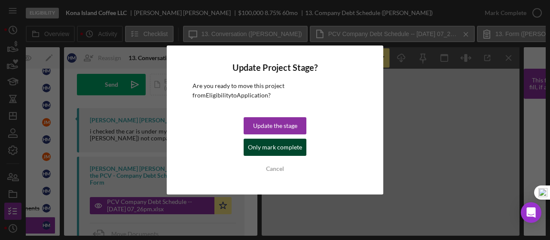
click at [286, 146] on div "Only mark complete" at bounding box center [275, 147] width 54 height 17
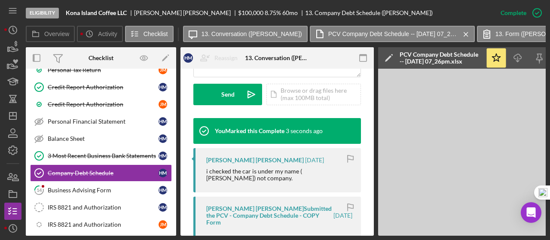
scroll to position [301, 0]
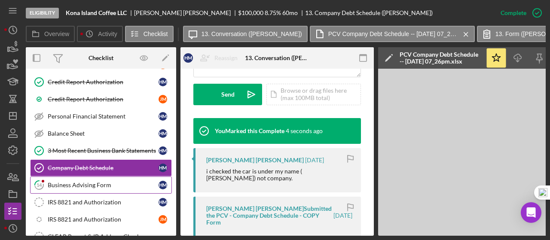
click at [111, 182] on div "Business Advising Form" at bounding box center [103, 185] width 111 height 7
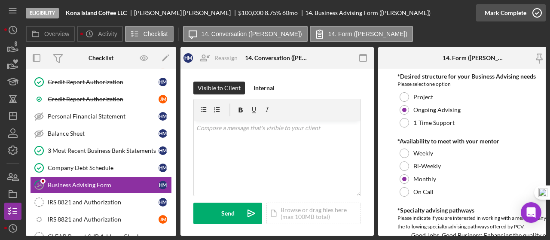
click at [536, 12] on icon "button" at bounding box center [536, 12] width 21 height 21
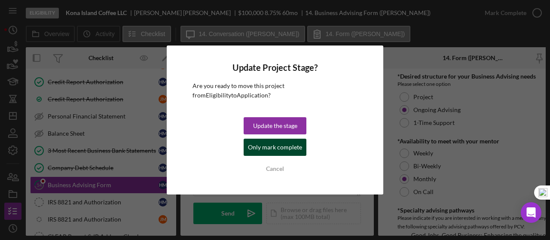
click at [293, 151] on div "Only mark complete" at bounding box center [275, 147] width 54 height 17
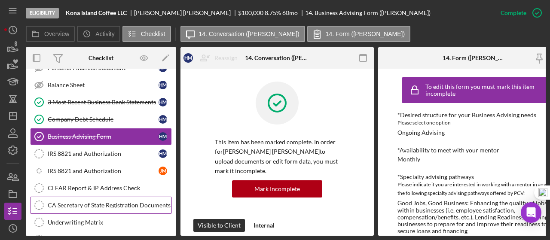
scroll to position [358, 0]
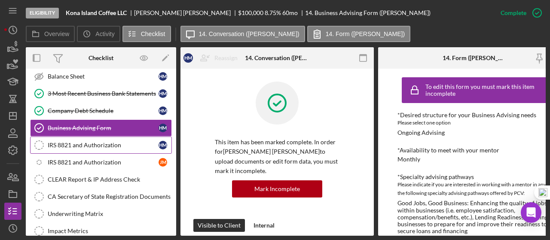
click at [102, 142] on div "IRS 8821 and Authorization" at bounding box center [103, 145] width 111 height 7
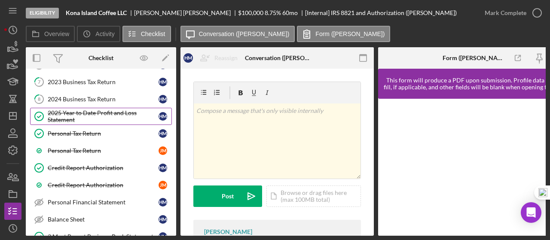
scroll to position [86, 0]
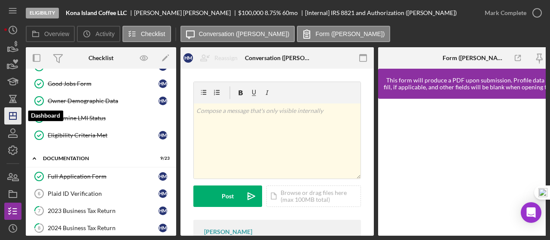
click at [15, 116] on icon "Icon/Dashboard" at bounding box center [12, 115] width 21 height 21
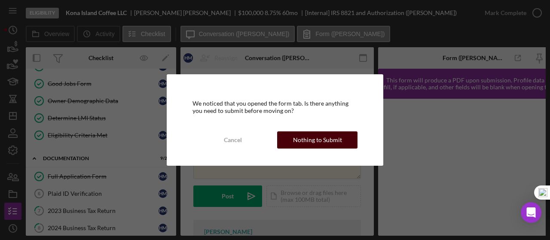
click at [299, 144] on div "Nothing to Submit" at bounding box center [317, 139] width 49 height 17
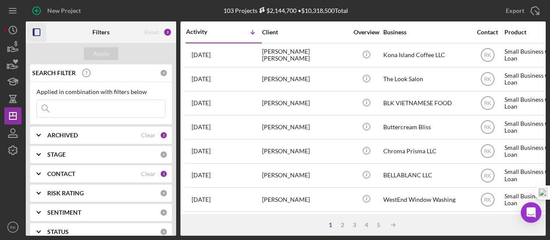
click at [35, 34] on icon "button" at bounding box center [36, 32] width 19 height 19
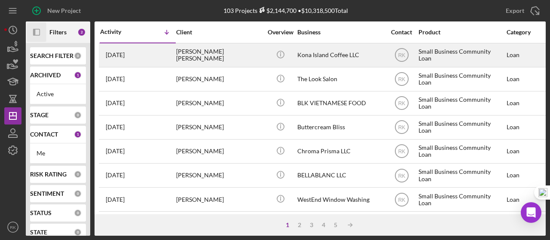
click at [204, 58] on div "[PERSON_NAME] [PERSON_NAME]" at bounding box center [219, 55] width 86 height 23
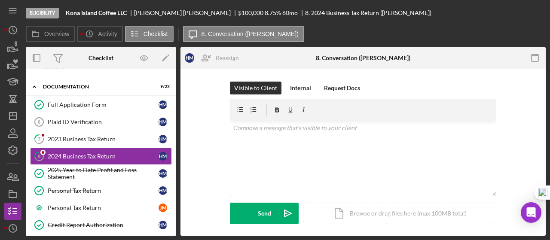
scroll to position [35, 0]
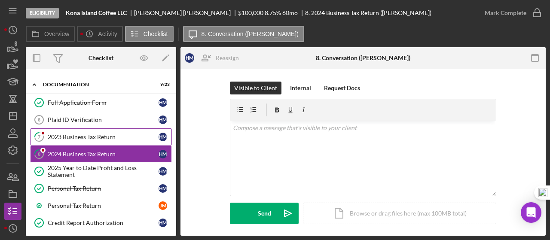
click at [99, 136] on div "2023 Business Tax Return" at bounding box center [103, 137] width 111 height 7
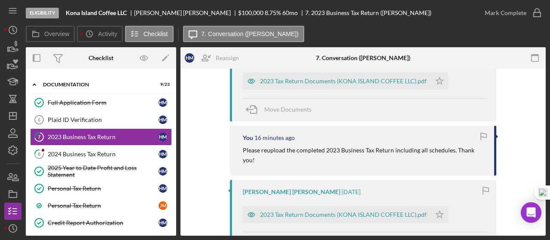
scroll to position [100, 0]
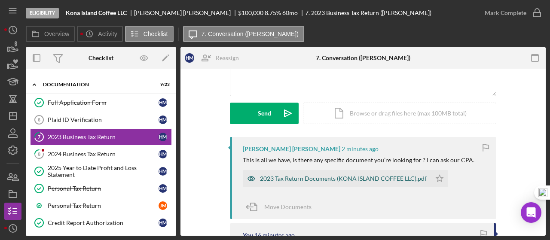
click at [362, 174] on div "2023 Tax Return Documents (KONA ISLAND COFFEE LLC).pdf" at bounding box center [337, 178] width 188 height 17
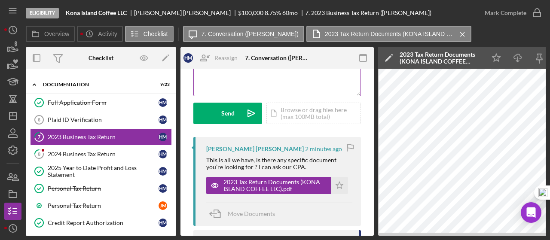
scroll to position [0, 0]
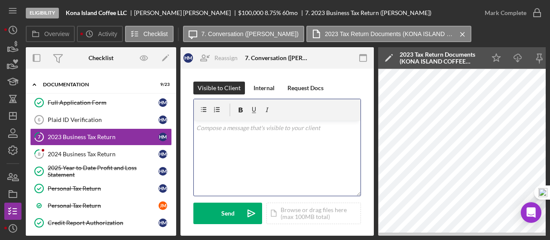
click at [235, 133] on div "v Color teal Color pink Remove color Add row above Add row below Add column bef…" at bounding box center [277, 158] width 167 height 75
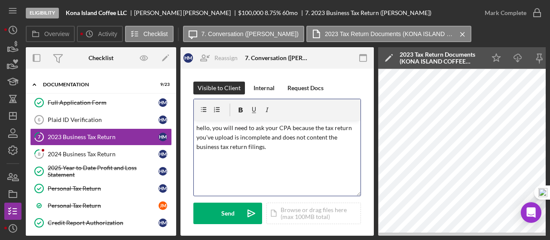
click at [195, 126] on div "v Color teal Color pink Remove color Add row above Add row below Add column bef…" at bounding box center [277, 158] width 167 height 75
drag, startPoint x: 227, startPoint y: 147, endPoint x: 229, endPoint y: 140, distance: 6.7
click at [228, 146] on p "Hello, you will need to ask your CPA because the tax return you've upload is in…" at bounding box center [277, 137] width 162 height 29
drag, startPoint x: 208, startPoint y: 131, endPoint x: 257, endPoint y: 146, distance: 51.6
click at [271, 146] on p "Hello, you will need to ask your CPA because the tax return you've upload is in…" at bounding box center [277, 137] width 162 height 29
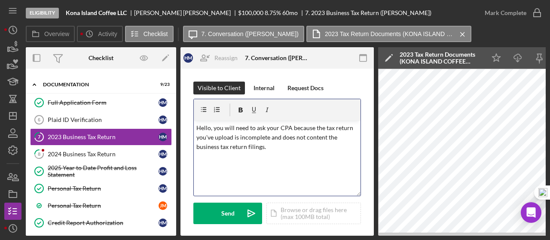
copy p "Hello, you will need to ask your CPA because the tax return you've upload is in…"
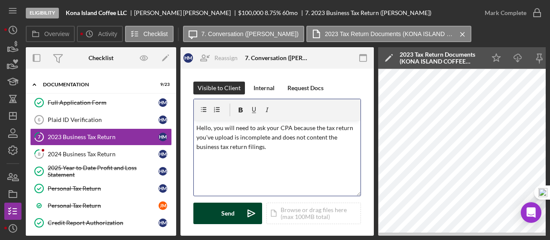
click at [237, 212] on button "Send Icon/icon-invite-send" at bounding box center [227, 213] width 69 height 21
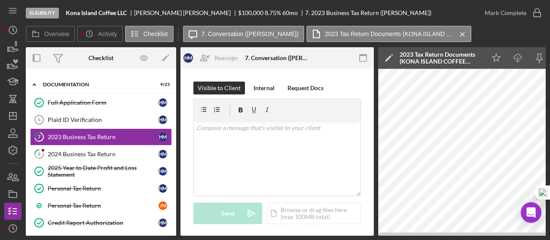
drag, startPoint x: 94, startPoint y: 151, endPoint x: 171, endPoint y: 153, distance: 77.3
click at [98, 151] on div "2024 Business Tax Return" at bounding box center [103, 154] width 111 height 7
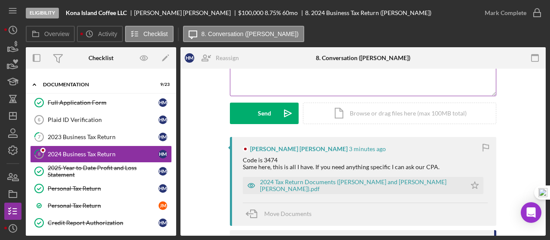
scroll to position [143, 0]
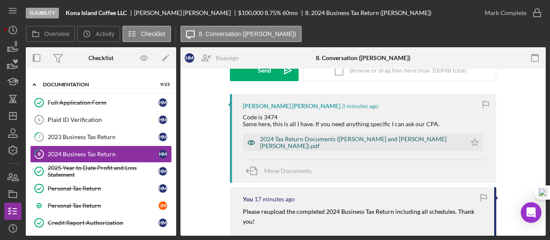
click at [319, 144] on div "2024 Tax Return Documents ([PERSON_NAME] and [PERSON_NAME] [PERSON_NAME]).pdf" at bounding box center [361, 143] width 202 height 14
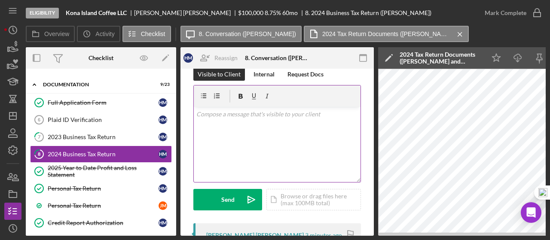
scroll to position [0, 0]
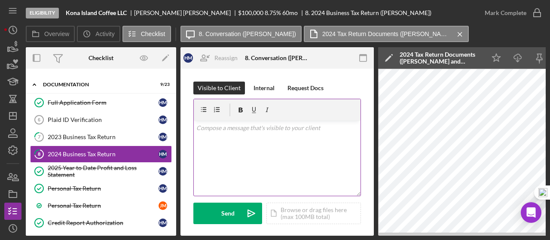
click at [235, 135] on div "v Color teal Color pink Remove color Add row above Add row below Add column bef…" at bounding box center [277, 158] width 167 height 75
drag, startPoint x: 213, startPoint y: 127, endPoint x: 196, endPoint y: 128, distance: 16.8
click at [196, 128] on p "This is missing the Business Tax Return." at bounding box center [277, 127] width 162 height 9
click at [252, 137] on p "The document you've uploaded does not content the Business Tax Return." at bounding box center [277, 132] width 162 height 19
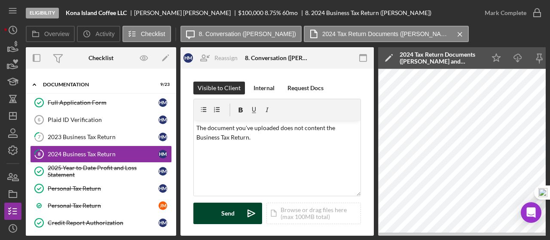
click at [238, 213] on button "Send Icon/icon-invite-send" at bounding box center [227, 213] width 69 height 21
